Goal: Task Accomplishment & Management: Use online tool/utility

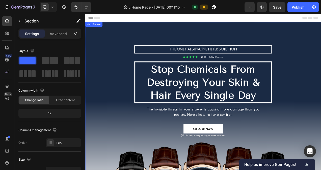
scroll to position [109, 0]
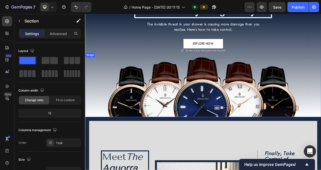
click at [321, 116] on img at bounding box center [236, 108] width 245 height 77
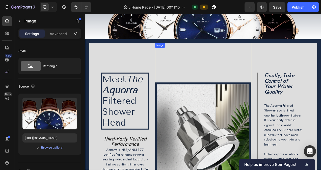
scroll to position [204, 0]
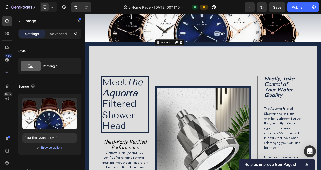
click at [207, 97] on div "Image 0" at bounding box center [237, 162] width 124 height 215
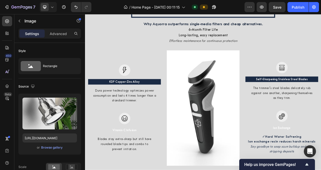
scroll to position [657, 0]
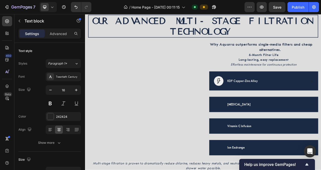
scroll to position [862, 0]
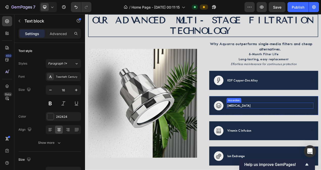
click at [298, 132] on div "[MEDICAL_DATA]" at bounding box center [318, 132] width 103 height 8
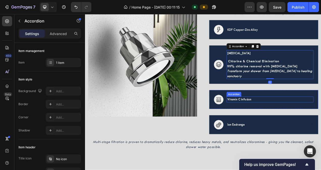
click at [304, 122] on div "Vitamin C Infusion" at bounding box center [318, 124] width 103 height 8
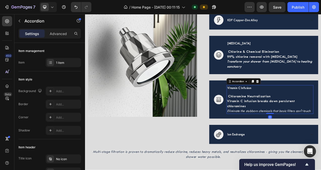
scroll to position [940, 0]
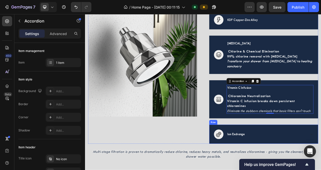
click at [301, 162] on div "Image Ion Exchange Accordion Row" at bounding box center [314, 168] width 140 height 24
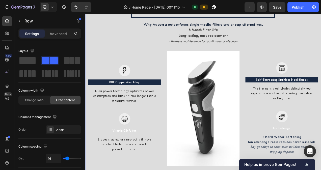
scroll to position [617, 0]
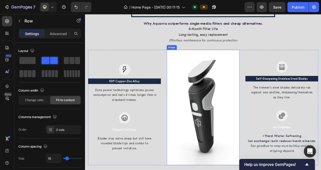
click at [240, 90] on img at bounding box center [236, 134] width 93 height 148
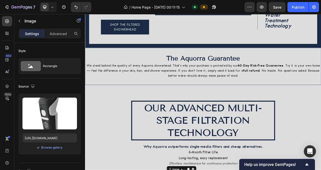
scroll to position [459, 0]
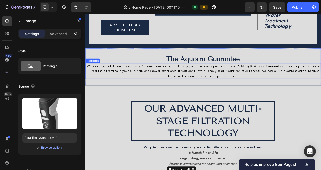
click at [225, 92] on p "We stand behind the quality of every Aquorra showerhead. That’s why your purcha…" at bounding box center [236, 87] width 301 height 19
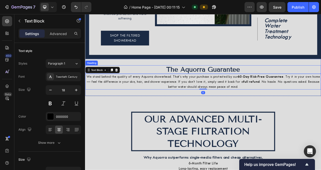
click at [220, 86] on span "The Aquorra Guarantee" at bounding box center [236, 85] width 95 height 10
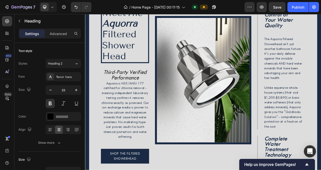
scroll to position [292, 0]
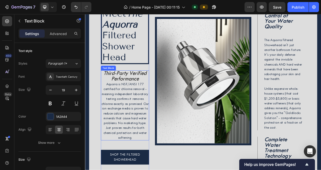
click at [145, 117] on p "Aquorra is NSF/ANSI 177 certified for chlorine removal - meaning independent la…" at bounding box center [136, 138] width 61 height 75
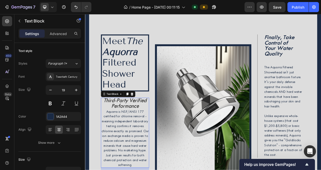
scroll to position [257, 0]
click at [130, 83] on span "Meet The Aquorra Filtered Shower Head" at bounding box center [133, 77] width 52 height 70
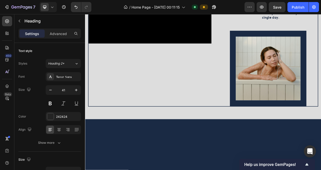
scroll to position [1301, 0]
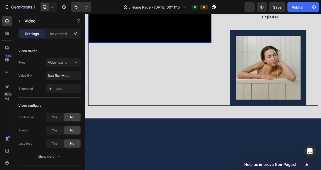
click at [172, 51] on video at bounding box center [168, 11] width 158 height 79
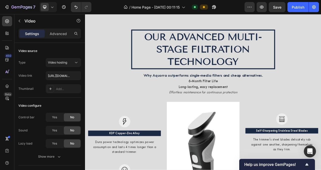
scroll to position [550, 0]
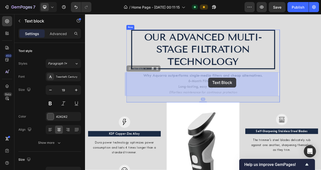
drag, startPoint x: 243, startPoint y: 96, endPoint x: 239, endPoint y: 93, distance: 5.0
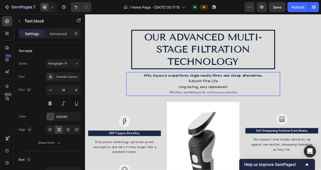
click at [240, 93] on strong "Why Aquorra outperforms single-media filters and cheap alternatives." at bounding box center [236, 93] width 153 height 6
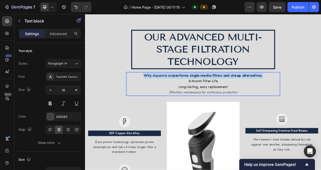
click at [240, 93] on strong "Why Aquorra outperforms single-media filters and cheap alternatives." at bounding box center [236, 93] width 153 height 6
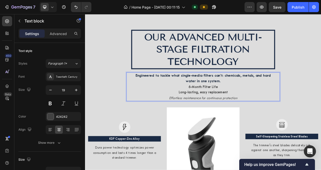
click at [271, 107] on p "6-Month Filter Life" at bounding box center [237, 107] width 188 height 7
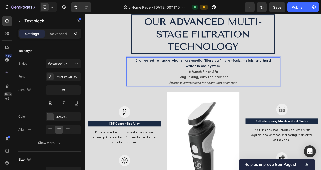
click at [228, 94] on strong "Long-lasting, easy replacement" at bounding box center [236, 95] width 63 height 5
click at [223, 89] on strong "6-Month Filter Life" at bounding box center [237, 88] width 38 height 5
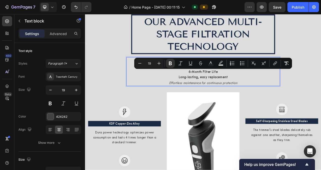
click at [210, 90] on p "6-Month Filter Life" at bounding box center [237, 87] width 188 height 7
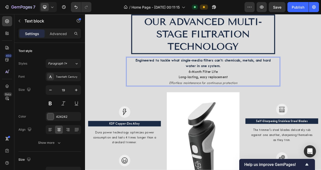
drag, startPoint x: 209, startPoint y: 89, endPoint x: 269, endPoint y: 97, distance: 61.1
drag, startPoint x: 269, startPoint y: 97, endPoint x: 223, endPoint y: 93, distance: 46.4
click at [223, 93] on p "Long-lasting, easy replacement Effortless maintenance for continuous protection" at bounding box center [237, 99] width 188 height 14
click at [217, 88] on p "6-Month Filter Life" at bounding box center [237, 87] width 188 height 7
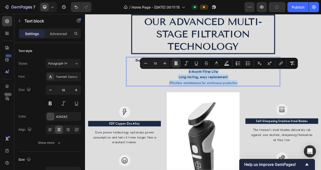
drag, startPoint x: 217, startPoint y: 88, endPoint x: 272, endPoint y: 101, distance: 56.5
click at [272, 101] on div "Engineered to tackle what single-media filters can’t: chemicals, metals, and ha…" at bounding box center [236, 88] width 189 height 37
click at [146, 65] on icon "Editor contextual toolbar" at bounding box center [145, 63] width 5 height 5
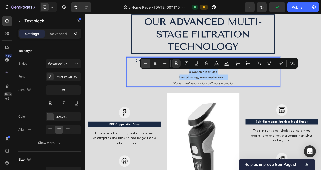
click at [146, 65] on icon "Editor contextual toolbar" at bounding box center [145, 63] width 5 height 5
type input "17"
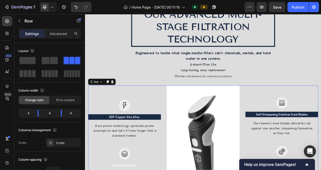
scroll to position [580, 0]
click at [180, 98] on div "OUR ADVANCED MULTI-STAGE FILTRATION TECHNOLOGY Heading Engineered to tackle wha…" at bounding box center [236, 55] width 197 height 101
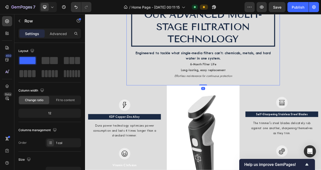
drag, startPoint x: 235, startPoint y: 105, endPoint x: 234, endPoint y: 96, distance: 8.9
click at [234, 96] on div "OUR ADVANCED MULTI-STAGE FILTRATION TECHNOLOGY Heading Engineered to tackle wha…" at bounding box center [236, 55] width 197 height 101
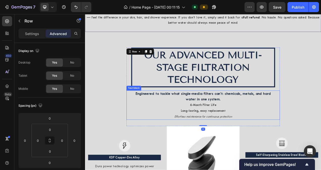
scroll to position [527, 0]
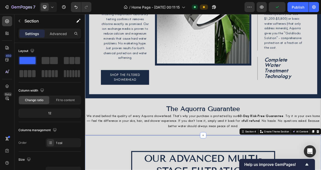
scroll to position [394, 0]
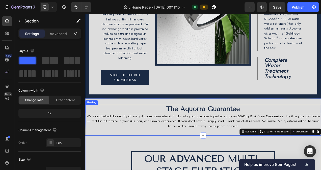
click at [321, 138] on h2 "The Aquorra Guarantee" at bounding box center [236, 136] width 302 height 11
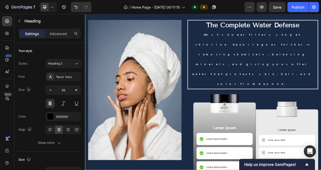
scroll to position [2202, 0]
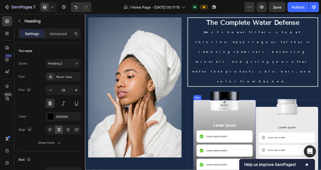
click at [3, 129] on div "450 Beta" at bounding box center [7, 75] width 10 height 118
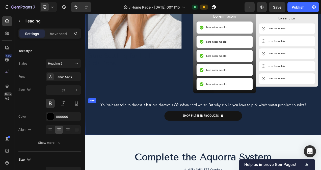
scroll to position [2345, 0]
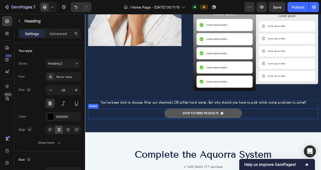
click at [274, 135] on button "SHOP FILTERED PRODUCTS" at bounding box center [237, 141] width 100 height 12
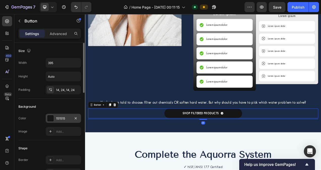
click at [53, 115] on div at bounding box center [50, 118] width 7 height 7
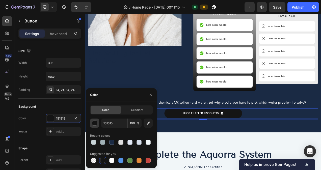
click at [92, 123] on div "button" at bounding box center [94, 123] width 5 height 5
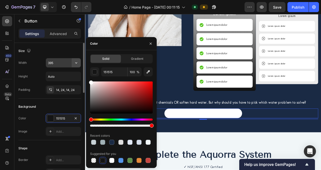
drag, startPoint x: 102, startPoint y: 87, endPoint x: 74, endPoint y: 62, distance: 37.5
click at [74, 62] on div "450 Beta Sections(18) Elements(83) Section Element Hero Section Product Detail …" at bounding box center [42, 92] width 85 height 156
type input "FFFFFF"
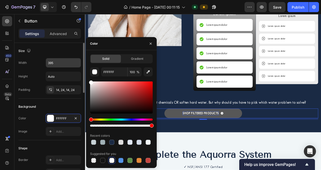
click at [222, 139] on p "SHOP FILTERED PRODUCTS" at bounding box center [233, 141] width 46 height 5
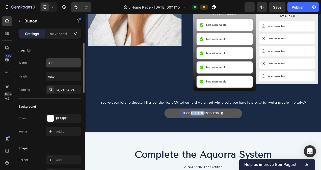
click at [222, 139] on p "SHOP FILTERED PRODUCTS" at bounding box center [233, 141] width 46 height 5
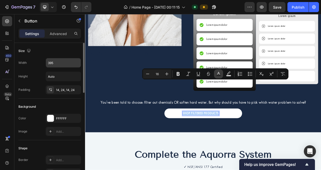
click at [221, 74] on button "Text Color" at bounding box center [218, 73] width 9 height 9
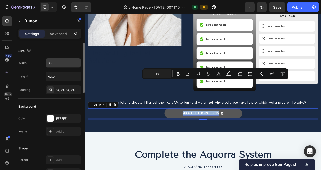
click at [235, 139] on p "SHOP FILTERED PRODUCTS" at bounding box center [233, 141] width 46 height 5
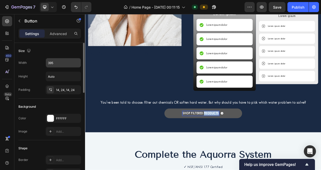
click at [235, 139] on p "SHOP FILTERED PRODUCTS" at bounding box center [233, 141] width 46 height 5
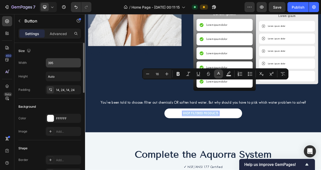
click at [220, 75] on rect "Editor contextual toolbar" at bounding box center [218, 75] width 5 height 1
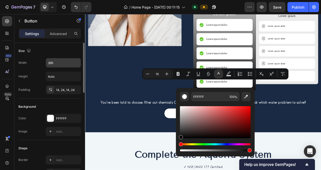
drag, startPoint x: 193, startPoint y: 120, endPoint x: 177, endPoint y: 144, distance: 29.0
click at [177, 144] on div "FFFFFF 100 %" at bounding box center [215, 120] width 79 height 64
type input "000000"
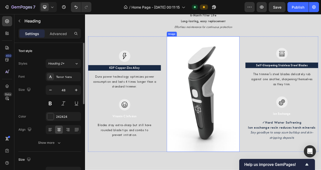
scroll to position [656, 0]
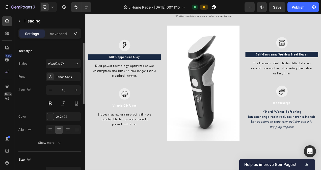
click at [230, 84] on img at bounding box center [236, 103] width 93 height 148
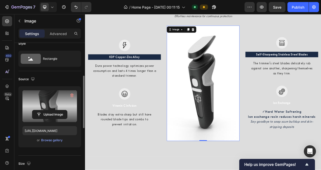
scroll to position [0, 0]
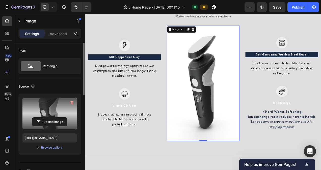
click at [48, 110] on label at bounding box center [49, 114] width 54 height 32
click at [48, 118] on input "file" at bounding box center [49, 122] width 35 height 9
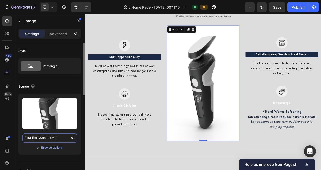
click at [64, 136] on input "[URL][DOMAIN_NAME]" at bounding box center [49, 137] width 54 height 9
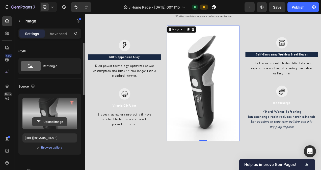
click at [49, 120] on input "file" at bounding box center [49, 122] width 35 height 9
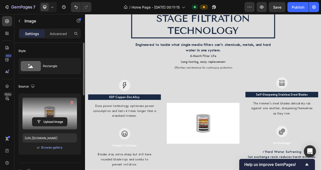
scroll to position [590, 0]
click at [240, 155] on img at bounding box center [236, 154] width 93 height 52
click at [259, 147] on img at bounding box center [236, 154] width 93 height 52
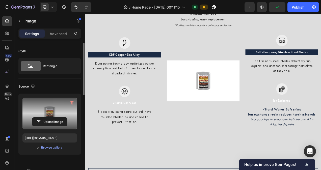
scroll to position [645, 0]
click at [245, 123] on img at bounding box center [236, 99] width 93 height 52
click at [75, 6] on icon "Undo/Redo" at bounding box center [75, 7] width 5 height 5
type input "[URL][DOMAIN_NAME]"
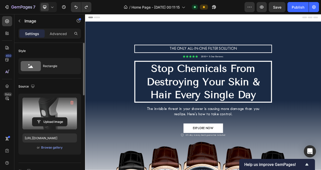
scroll to position [0, 0]
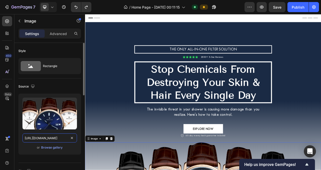
click at [52, 136] on input "[URL][DOMAIN_NAME]" at bounding box center [49, 137] width 54 height 9
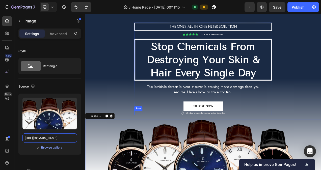
scroll to position [29, 0]
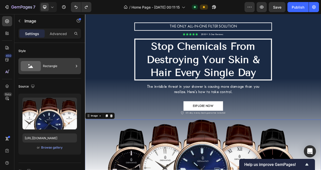
click at [61, 64] on div "Rectangle" at bounding box center [58, 66] width 31 height 12
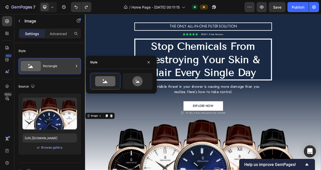
click at [65, 64] on div "Rectangle" at bounding box center [58, 66] width 31 height 12
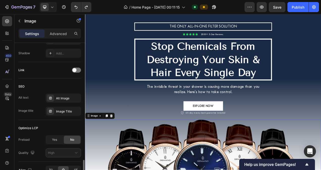
scroll to position [239, 0]
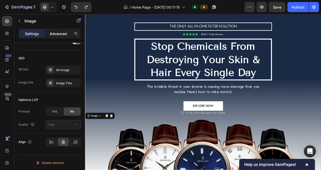
click at [64, 30] on div "Advanced" at bounding box center [58, 34] width 25 height 8
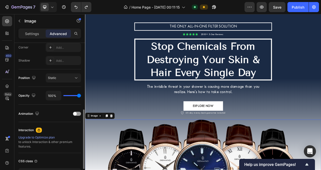
scroll to position [194, 0]
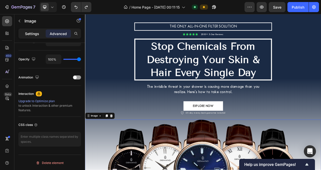
click at [38, 33] on p "Settings" at bounding box center [32, 33] width 14 height 5
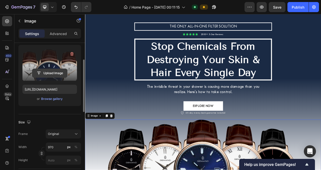
scroll to position [47, 0]
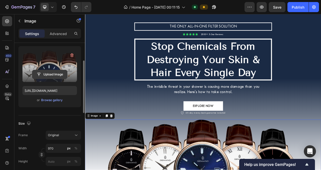
click at [54, 76] on input "file" at bounding box center [49, 74] width 35 height 9
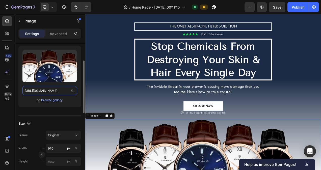
click at [61, 90] on input "[URL][DOMAIN_NAME]" at bounding box center [49, 90] width 54 height 9
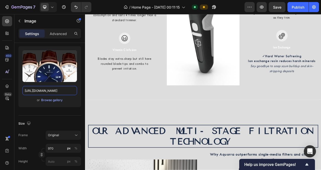
scroll to position [727, 0]
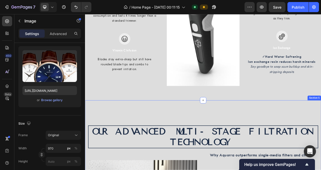
click at [256, 145] on div "OUR ADVANCED MULTI-STAGE FILTRATION TECHNOLOGY Heading" at bounding box center [236, 165] width 295 height 41
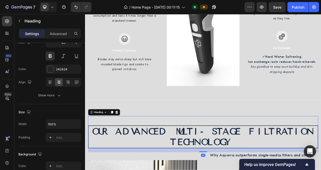
scroll to position [0, 0]
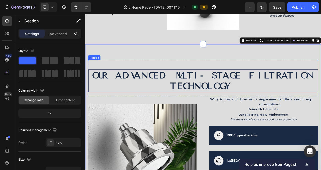
scroll to position [755, 0]
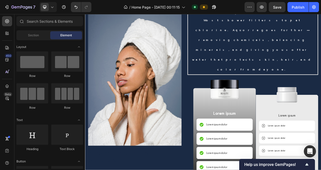
scroll to position [1889, 0]
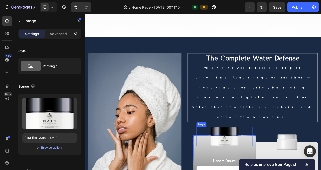
click at [264, 159] on img at bounding box center [263, 171] width 41 height 25
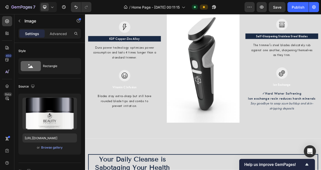
scroll to position [675, 0]
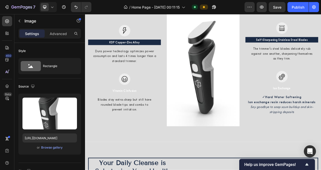
click at [228, 101] on img at bounding box center [236, 84] width 93 height 148
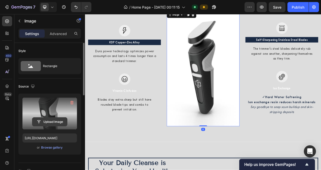
click at [54, 118] on input "file" at bounding box center [49, 122] width 35 height 9
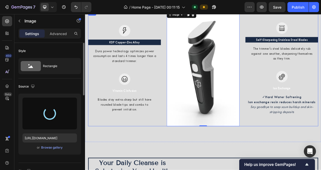
type input "[URL][DOMAIN_NAME]"
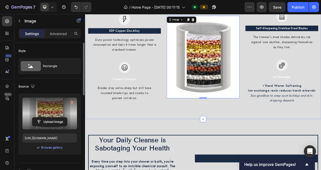
scroll to position [662, 0]
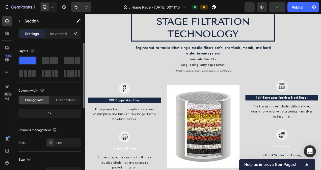
scroll to position [587, 0]
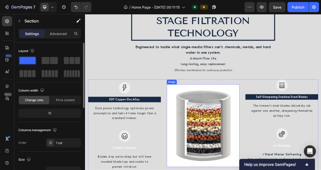
click at [239, 150] on img at bounding box center [236, 157] width 93 height 106
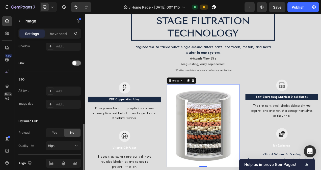
scroll to position [239, 0]
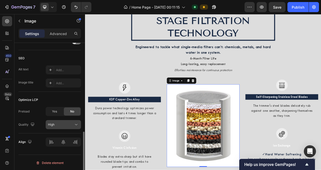
click at [59, 120] on button "High" at bounding box center [63, 124] width 35 height 9
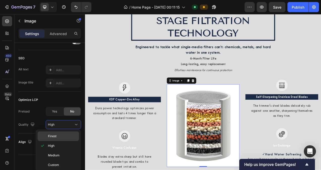
click at [68, 133] on div "Finest" at bounding box center [58, 136] width 41 height 10
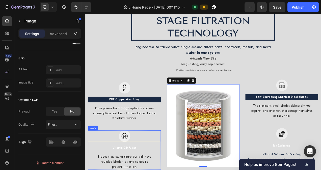
click at [163, 165] on div at bounding box center [135, 170] width 93 height 15
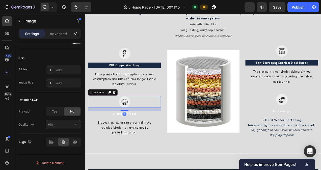
scroll to position [632, 0]
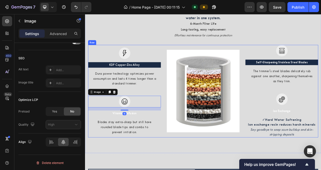
click at [210, 163] on img at bounding box center [236, 113] width 93 height 106
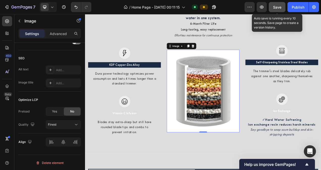
click at [279, 9] on span "Save" at bounding box center [277, 7] width 8 height 4
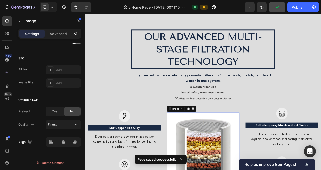
scroll to position [633, 0]
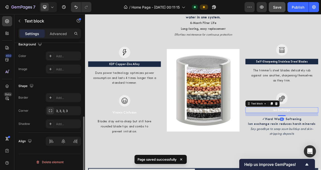
scroll to position [0, 0]
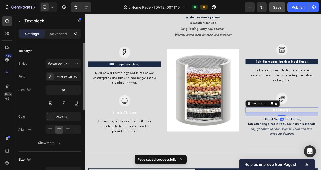
click at [51, 111] on div "Font Twentieth Century Size 16 Color 242424 Align Show more" at bounding box center [49, 109] width 63 height 75
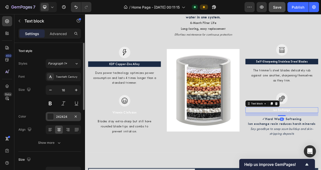
click at [51, 113] on div at bounding box center [50, 116] width 7 height 7
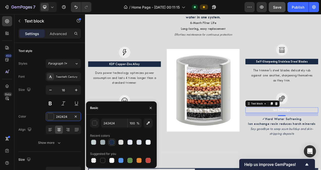
click at [115, 141] on div at bounding box center [111, 142] width 7 height 7
type input "1A2A44"
click at [219, 170] on div "OUR ADVANCED MULTI-STAGE FILTRATION TECHNOLOGY Heading Engineered to tackle wha…" at bounding box center [236, 62] width 303 height 260
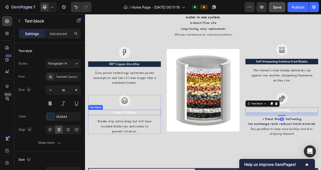
click at [150, 140] on p "Vitamin C Infusion" at bounding box center [135, 140] width 92 height 6
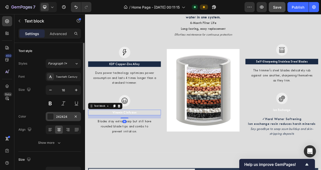
click at [51, 114] on div at bounding box center [50, 116] width 7 height 7
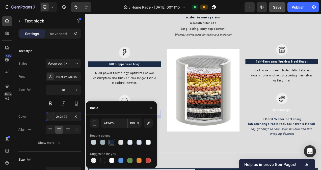
click at [111, 142] on div at bounding box center [111, 142] width 5 height 5
type input "1A2A44"
click at [214, 170] on div "OUR ADVANCED MULTI-STAGE FILTRATION TECHNOLOGY Heading Engineered to tackle wha…" at bounding box center [236, 62] width 303 height 260
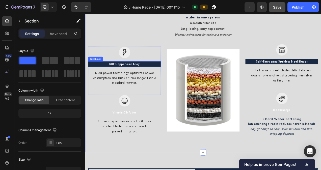
click at [170, 76] on p "KDF Copper-Zinc Alloy" at bounding box center [135, 78] width 92 height 6
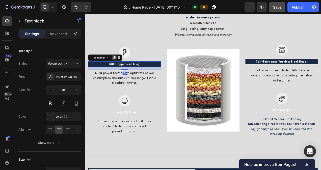
click at [123, 69] on icon at bounding box center [122, 70] width 3 height 4
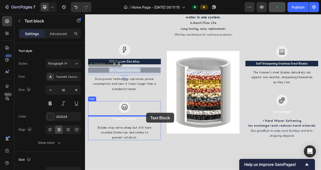
drag, startPoint x: 164, startPoint y: 86, endPoint x: 163, endPoint y: 141, distance: 54.7
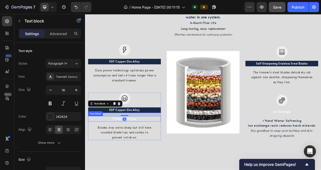
click at [162, 147] on p "Vitamin C Infusion" at bounding box center [135, 149] width 92 height 6
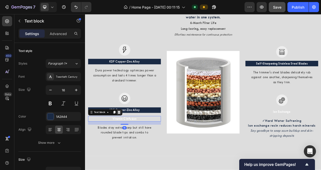
click at [128, 139] on icon at bounding box center [128, 140] width 3 height 4
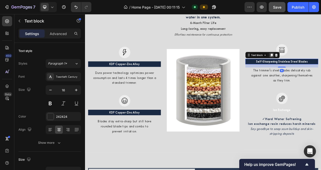
click at [321, 68] on icon at bounding box center [324, 67] width 4 height 4
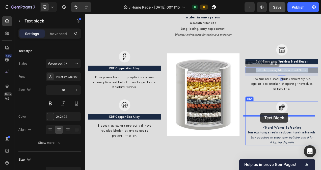
drag, startPoint x: 297, startPoint y: 85, endPoint x: 310, endPoint y: 141, distance: 57.5
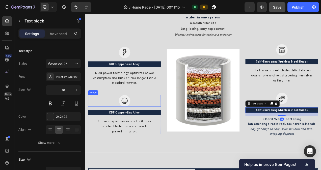
click at [169, 121] on div at bounding box center [135, 125] width 93 height 15
